Goal: Find specific page/section: Find specific page/section

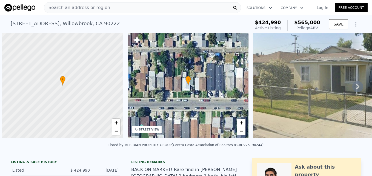
click at [113, 6] on div "Search an address or region" at bounding box center [142, 7] width 197 height 11
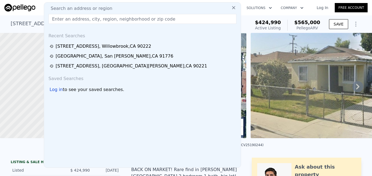
click at [106, 18] on input "text" at bounding box center [142, 19] width 188 height 10
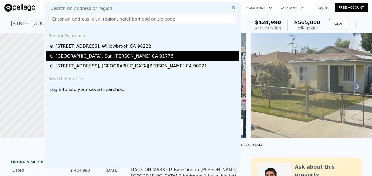
type input "[STREET_ADDRESS]"
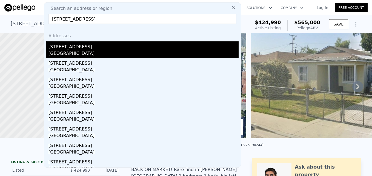
click at [105, 47] on div "[STREET_ADDRESS]" at bounding box center [143, 45] width 190 height 9
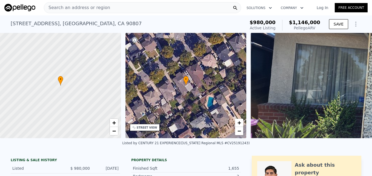
click at [102, 9] on div "Search an address or region" at bounding box center [142, 7] width 197 height 11
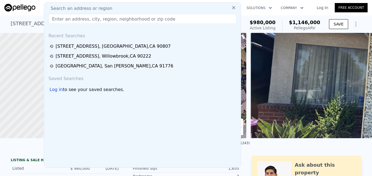
click at [102, 18] on input "text" at bounding box center [142, 19] width 188 height 10
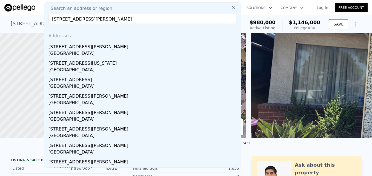
type input "[STREET_ADDRESS][PERSON_NAME]"
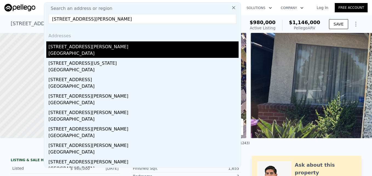
click at [104, 46] on div "[STREET_ADDRESS][PERSON_NAME]" at bounding box center [143, 45] width 190 height 9
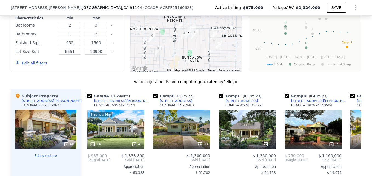
scroll to position [532, 0]
